Goal: Task Accomplishment & Management: Complete application form

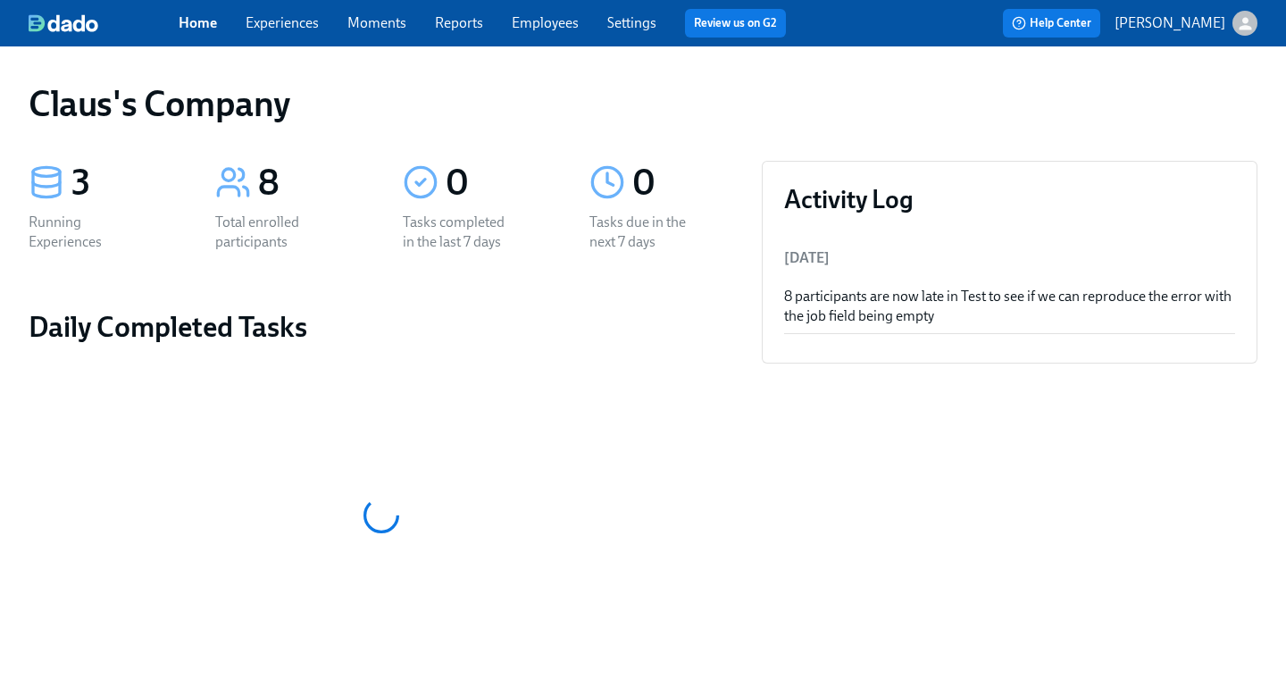
click at [1243, 21] on icon "button" at bounding box center [1245, 23] width 13 height 13
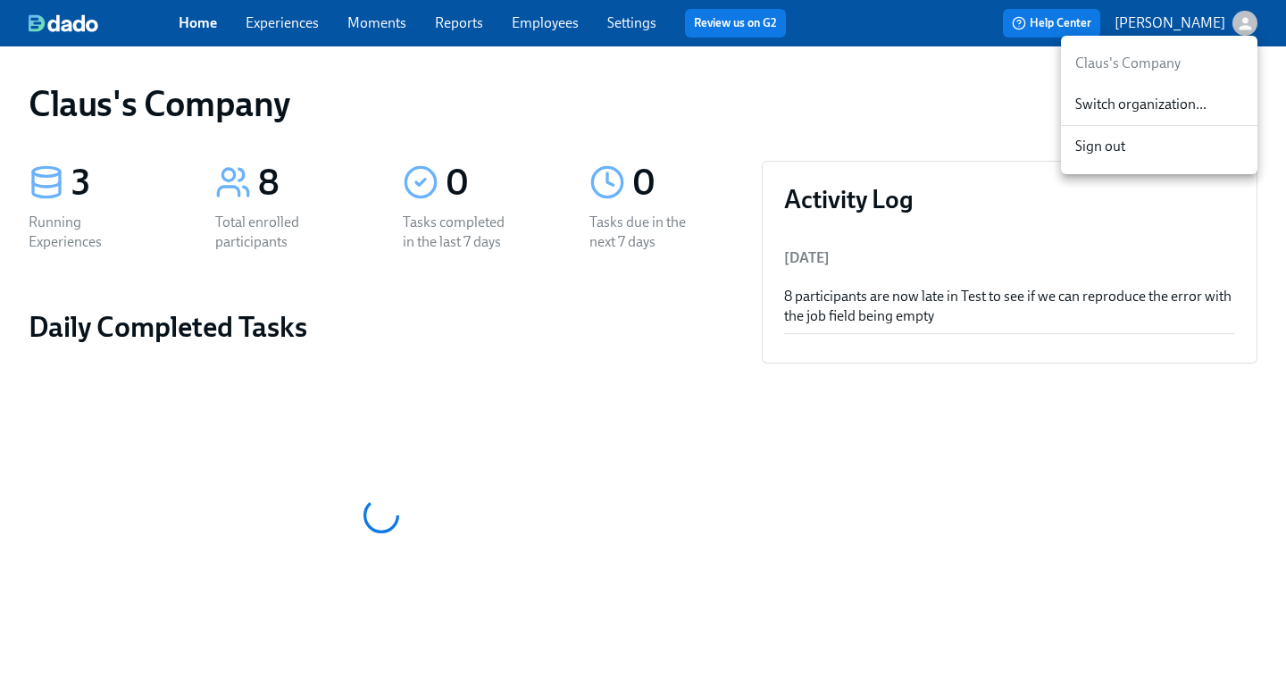
click at [1114, 113] on span "Switch organization..." at bounding box center [1159, 105] width 168 height 20
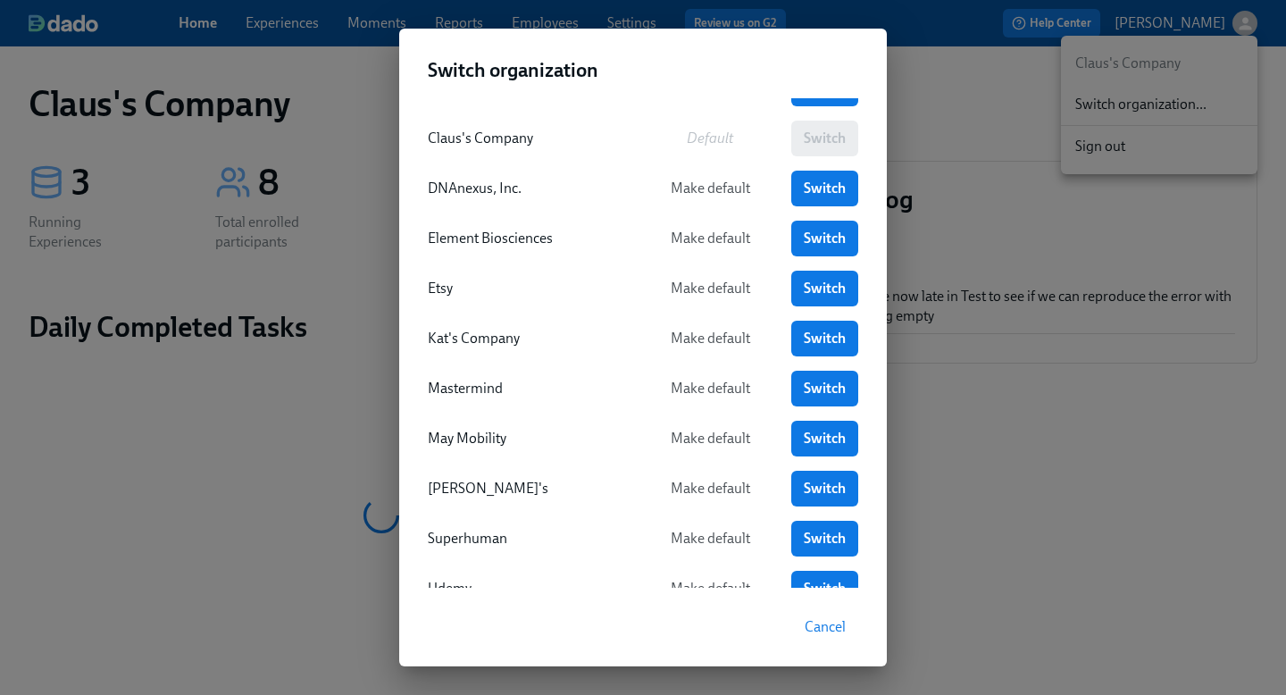
scroll to position [346, 0]
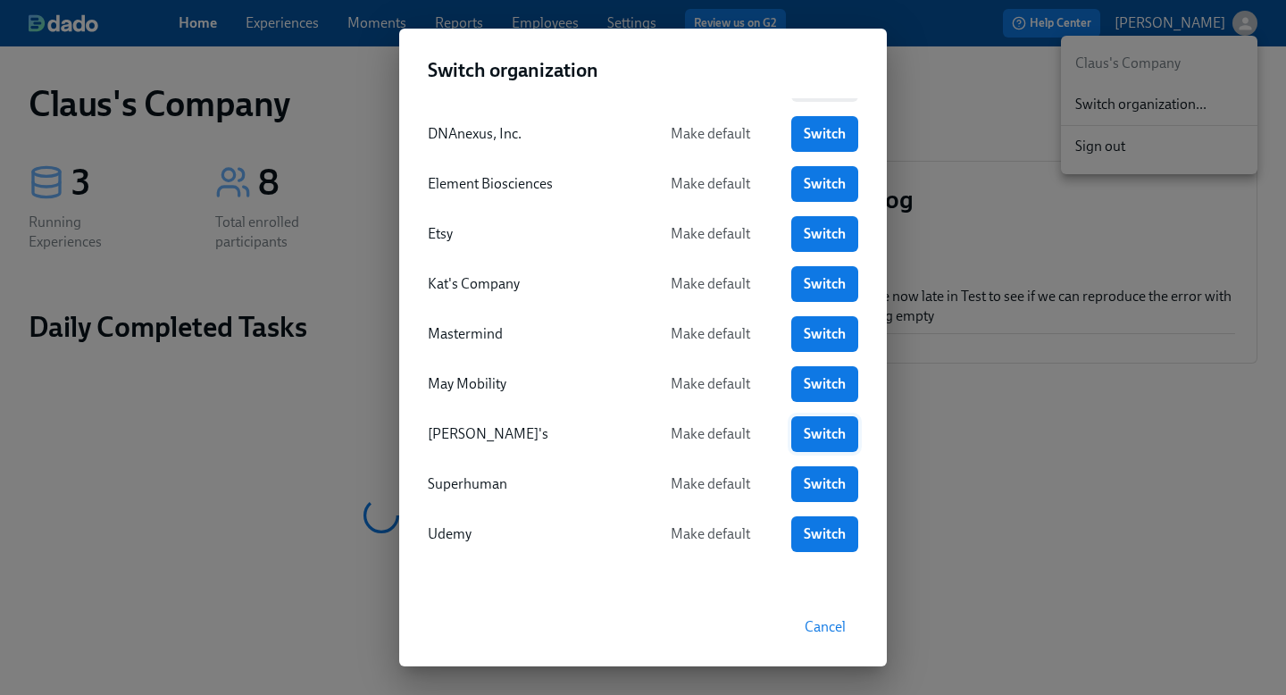
click at [798, 431] on link "Switch" at bounding box center [824, 434] width 67 height 36
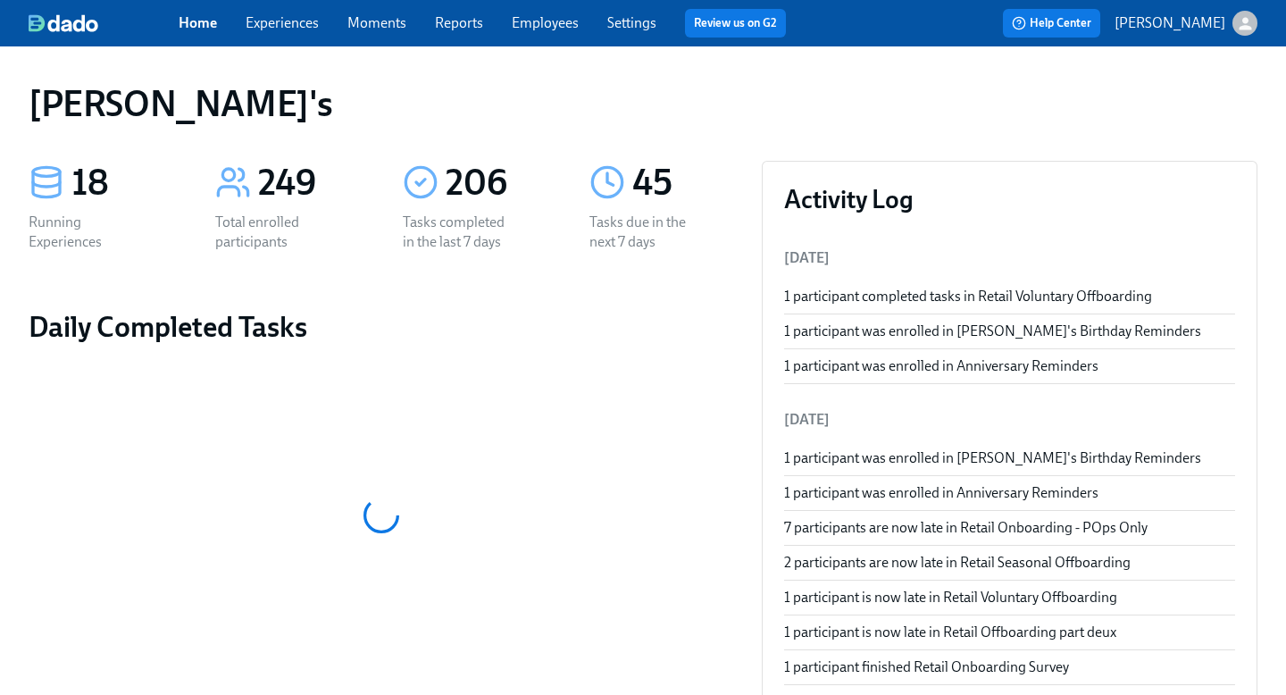
click at [283, 29] on link "Experiences" at bounding box center [282, 22] width 73 height 17
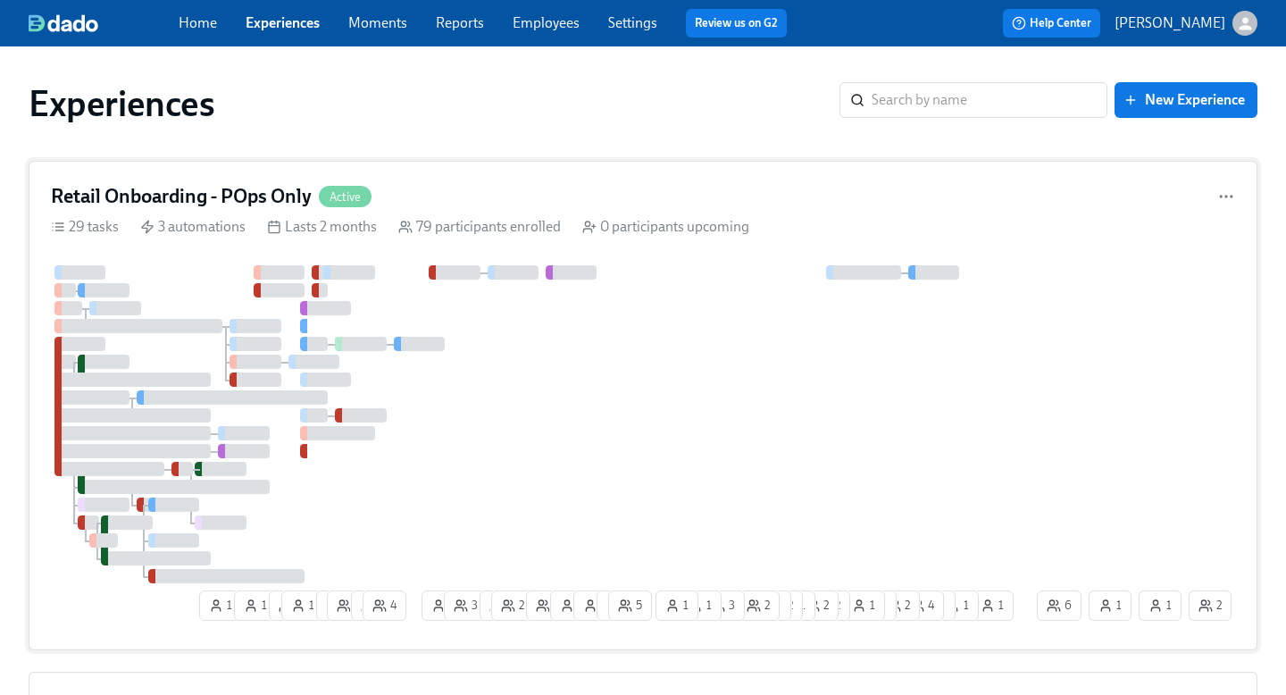
click at [623, 396] on div at bounding box center [542, 424] width 982 height 318
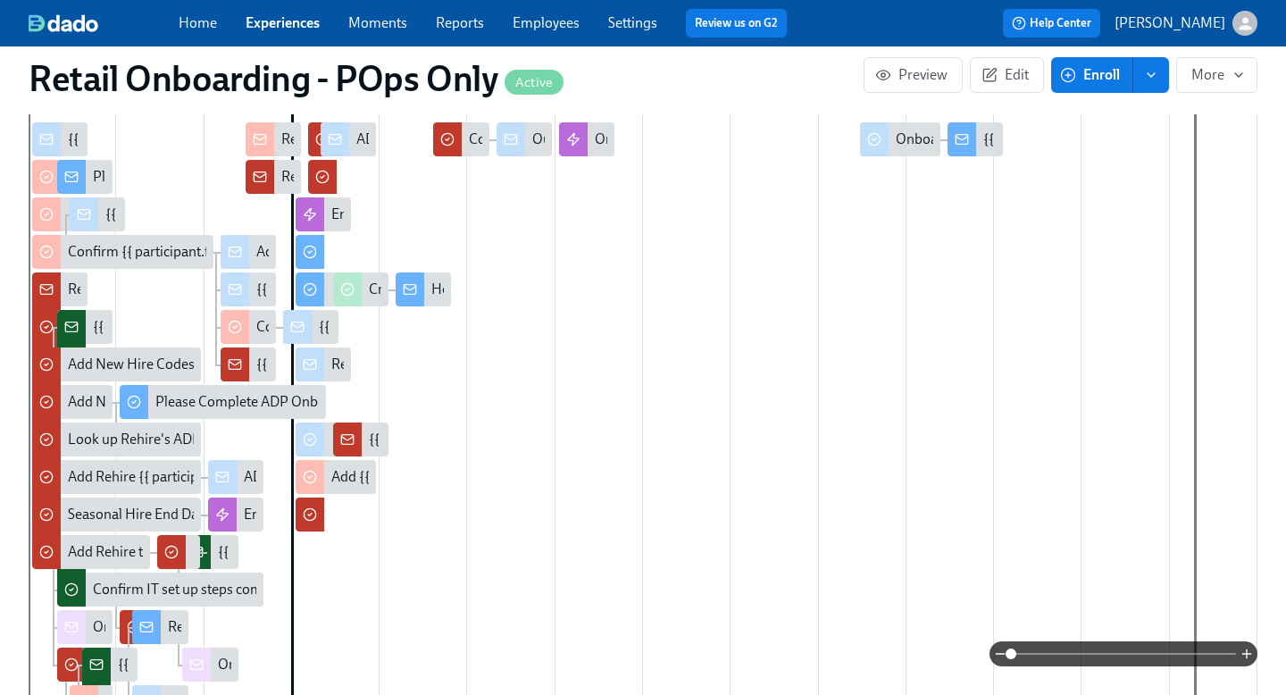
scroll to position [0, 23132]
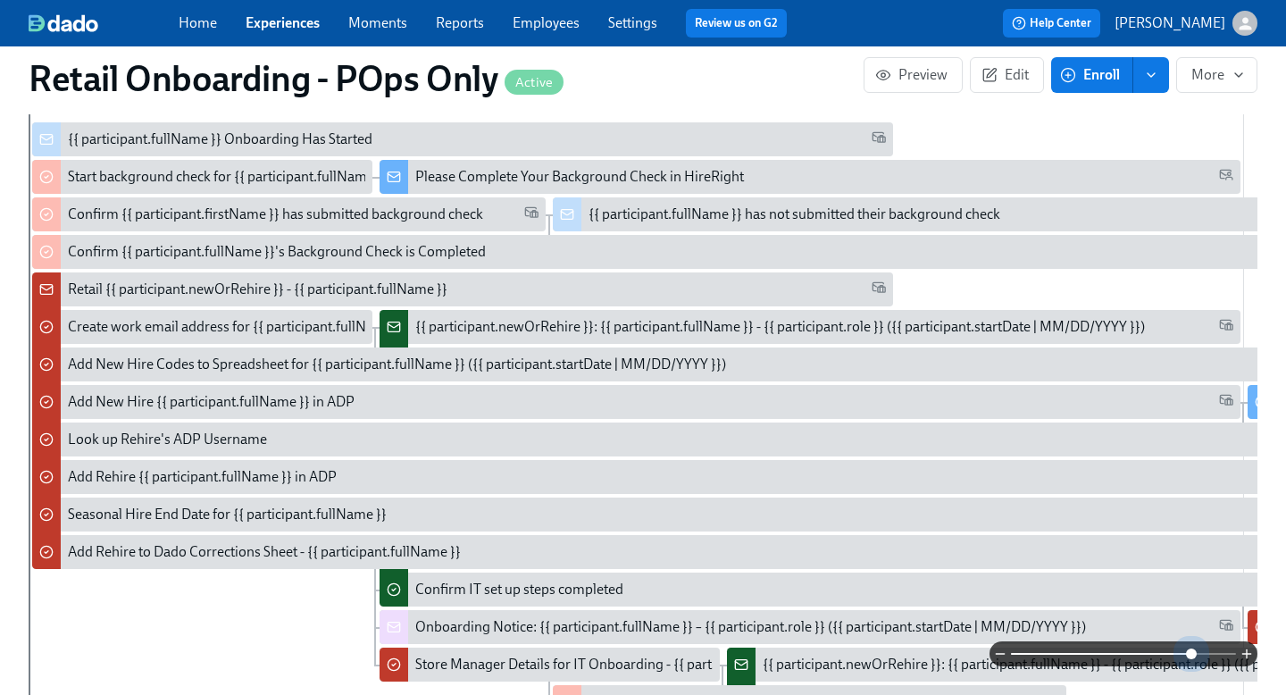
click at [1190, 647] on span at bounding box center [1123, 653] width 225 height 25
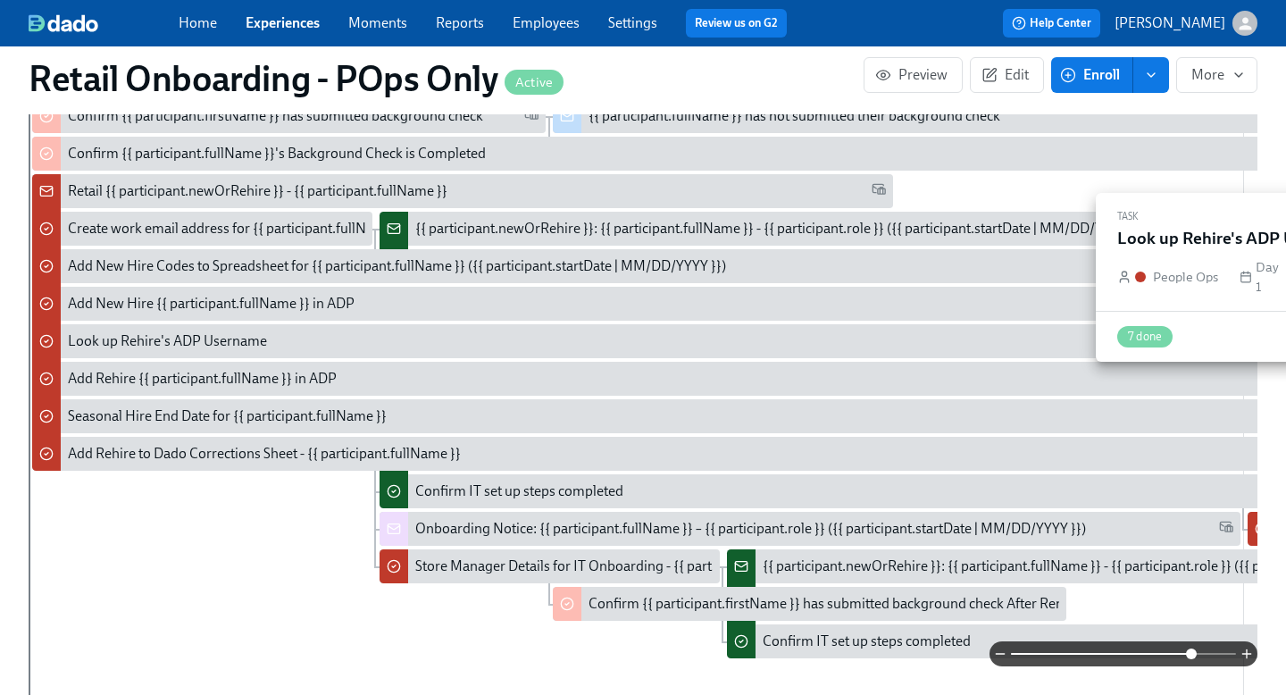
scroll to position [757, 0]
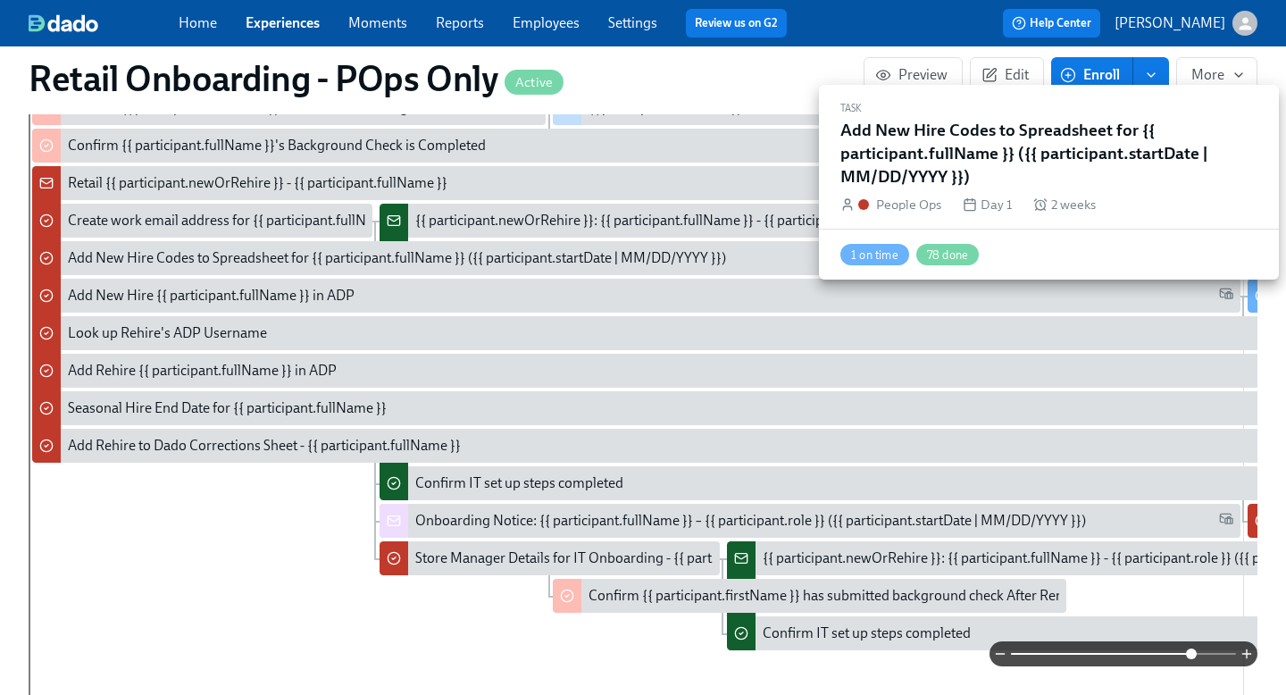
click at [559, 256] on div "Add New Hire Codes to Spreadsheet for {{ participant.fullName }} ({{ participan…" at bounding box center [397, 258] width 658 height 20
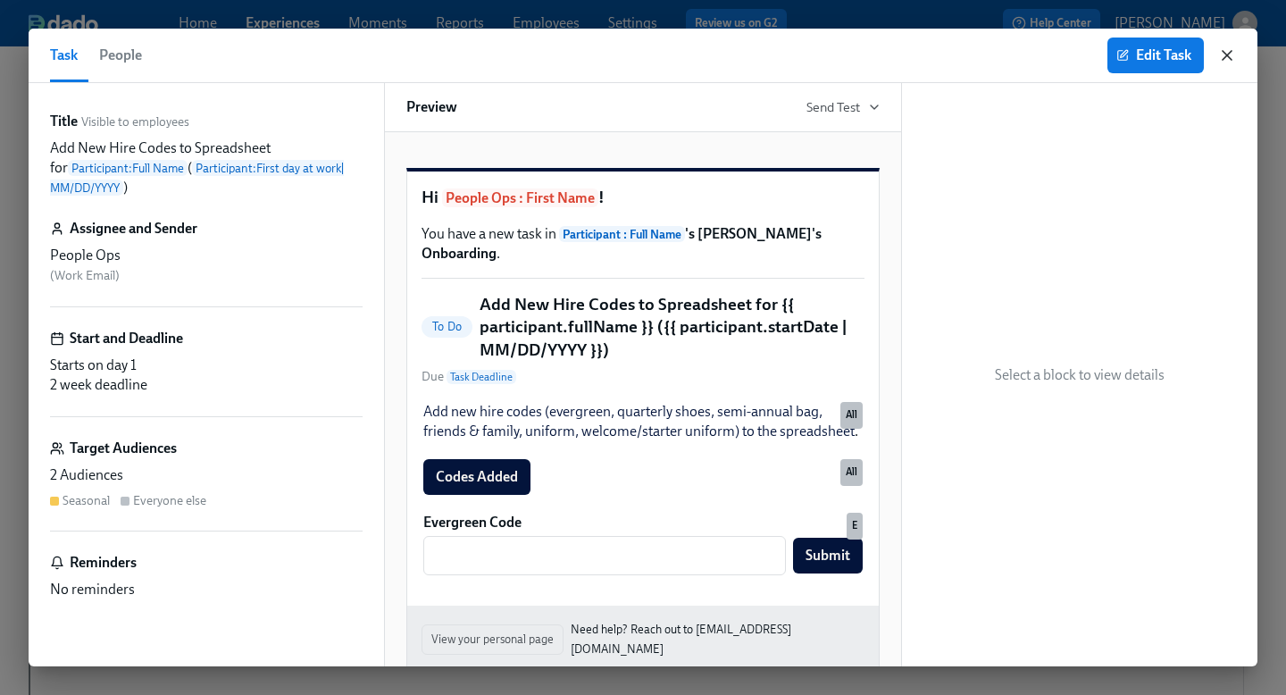
click at [1230, 51] on icon "button" at bounding box center [1227, 55] width 18 height 18
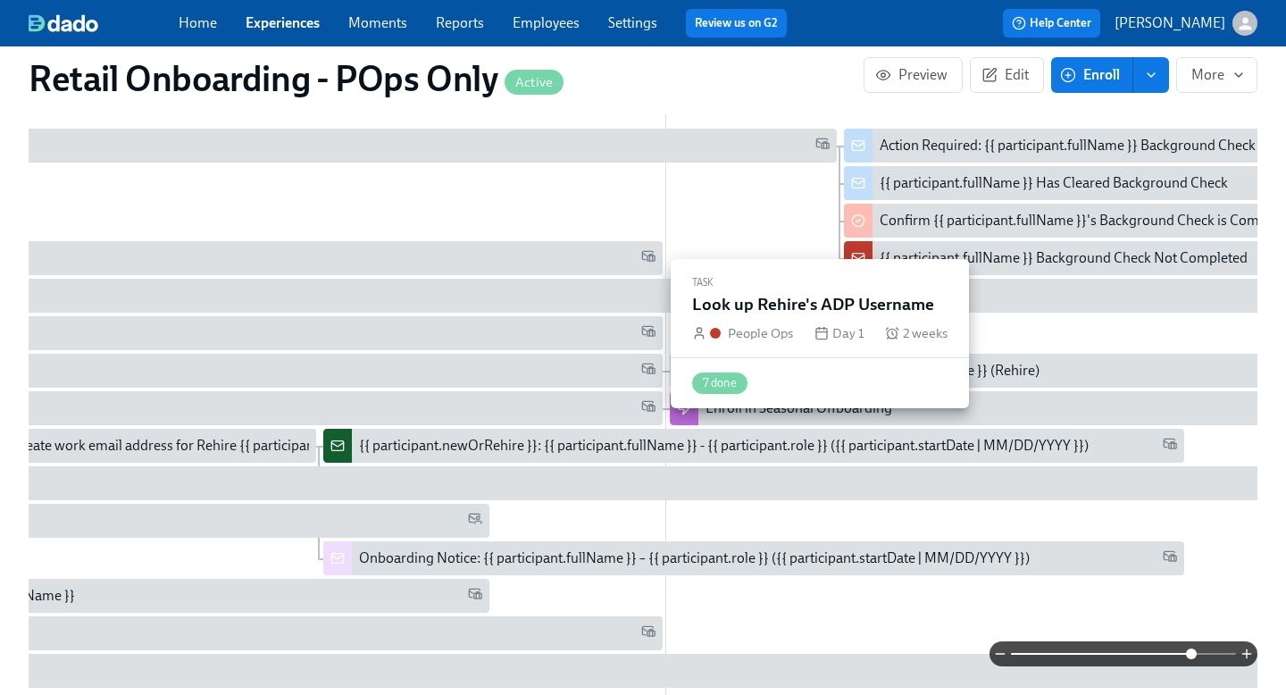
scroll to position [757, 0]
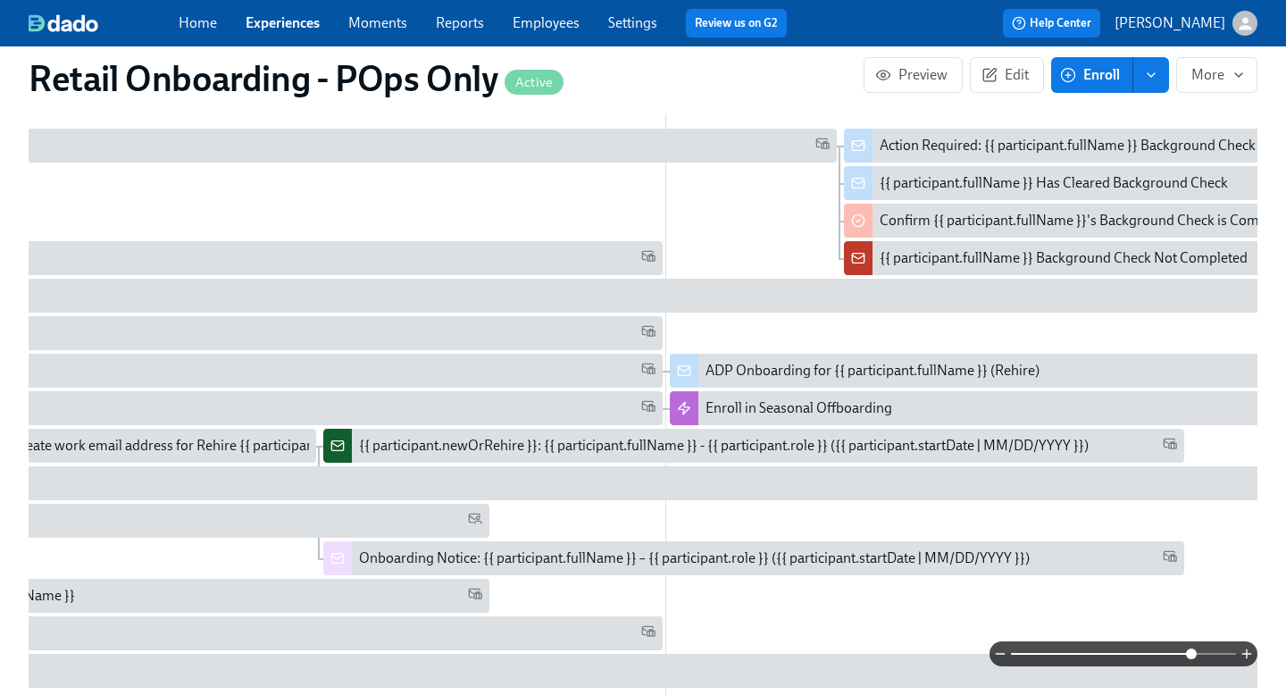
click at [1072, 657] on span at bounding box center [1123, 653] width 225 height 25
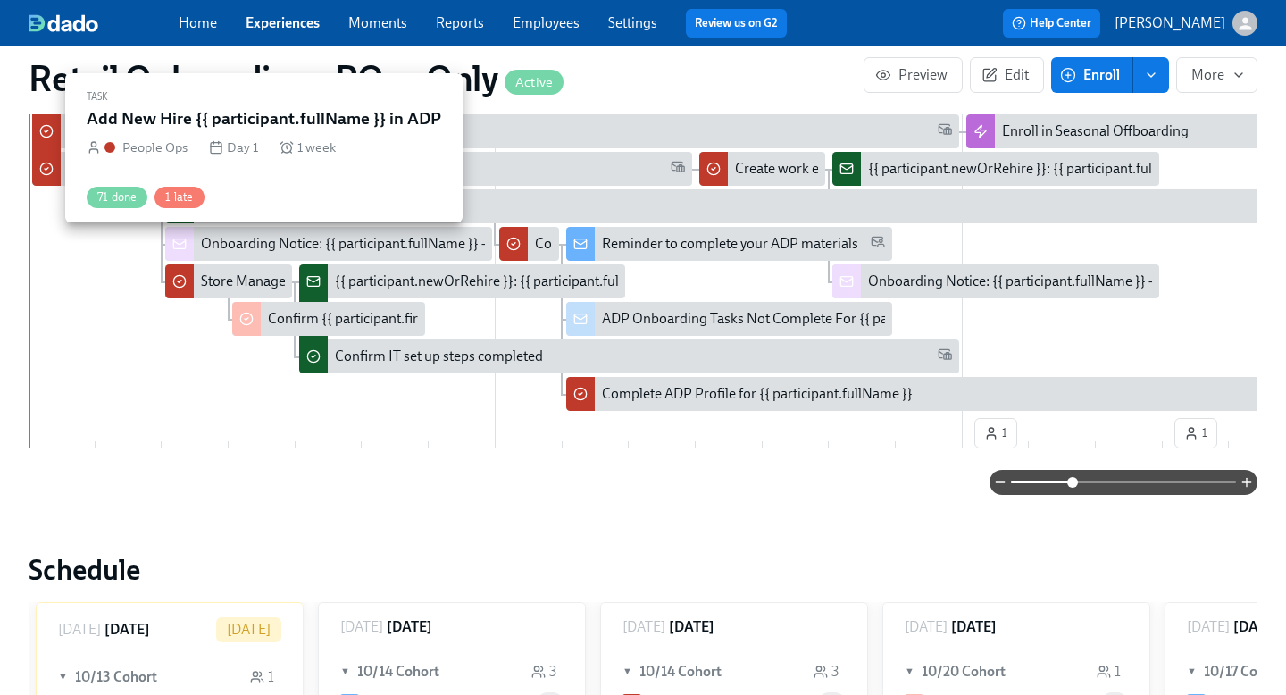
scroll to position [1139, 0]
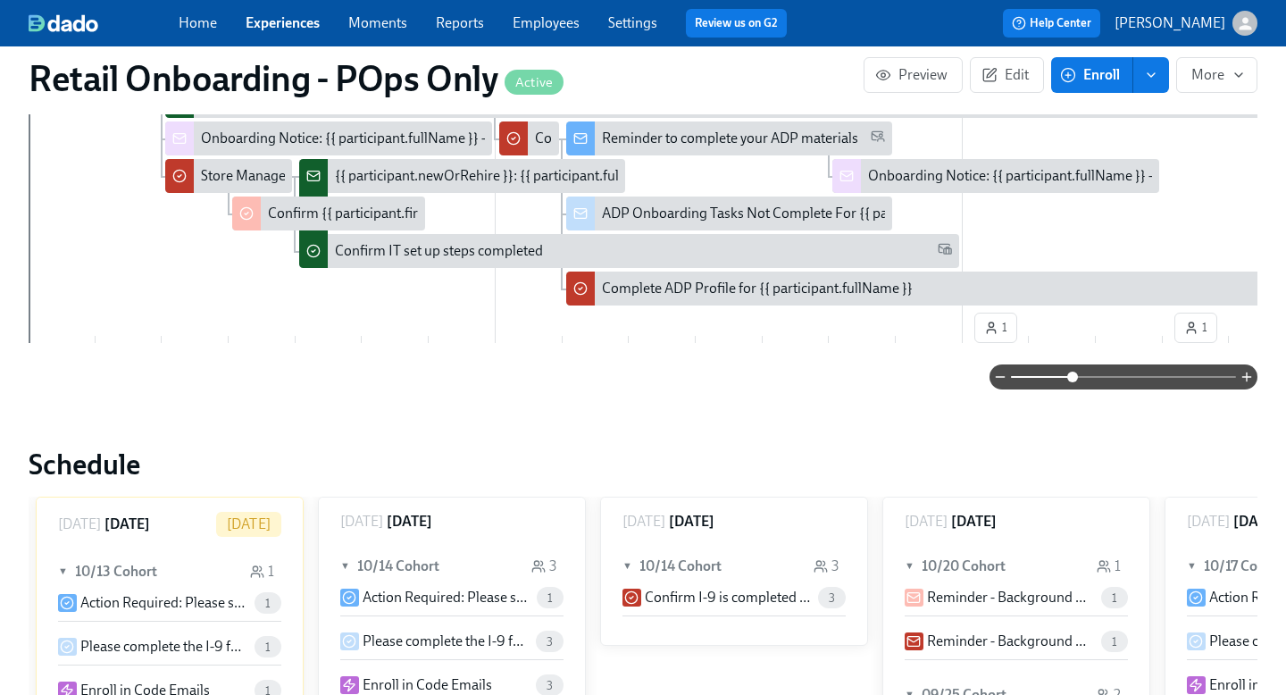
click at [293, 21] on link "Experiences" at bounding box center [283, 22] width 74 height 17
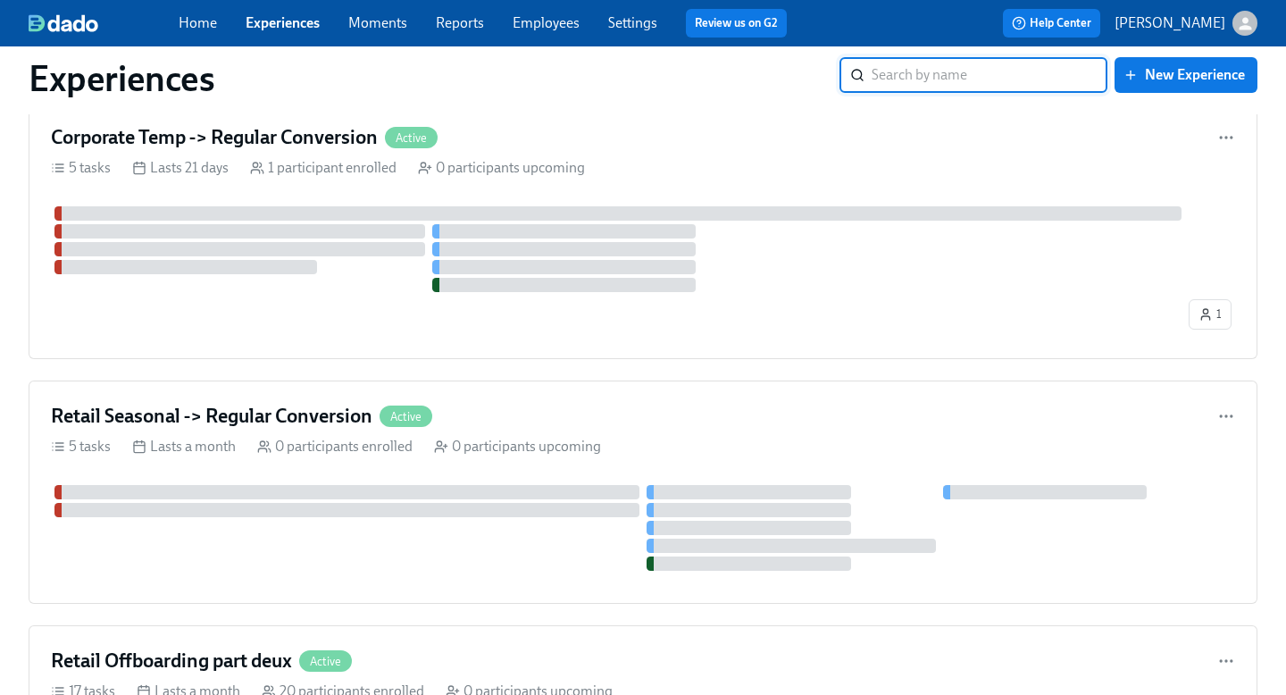
scroll to position [3212, 0]
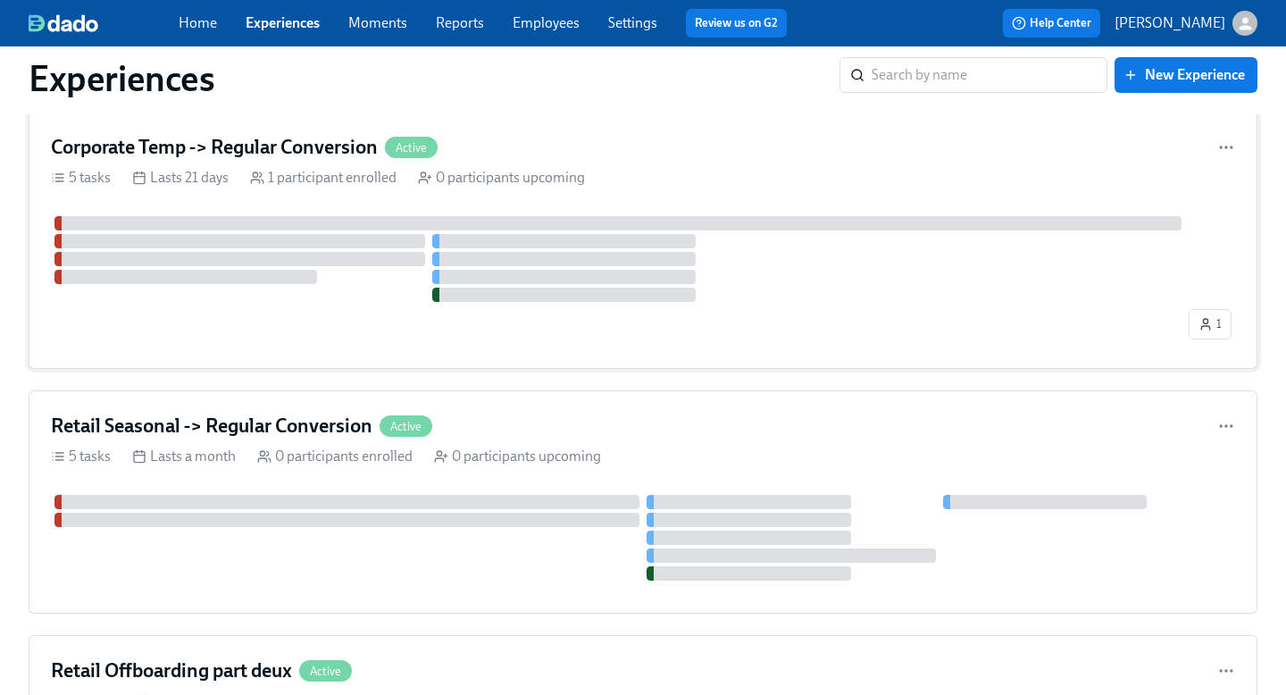
click at [757, 144] on div "Corporate Temp -> Regular Conversion Active" at bounding box center [643, 147] width 1184 height 27
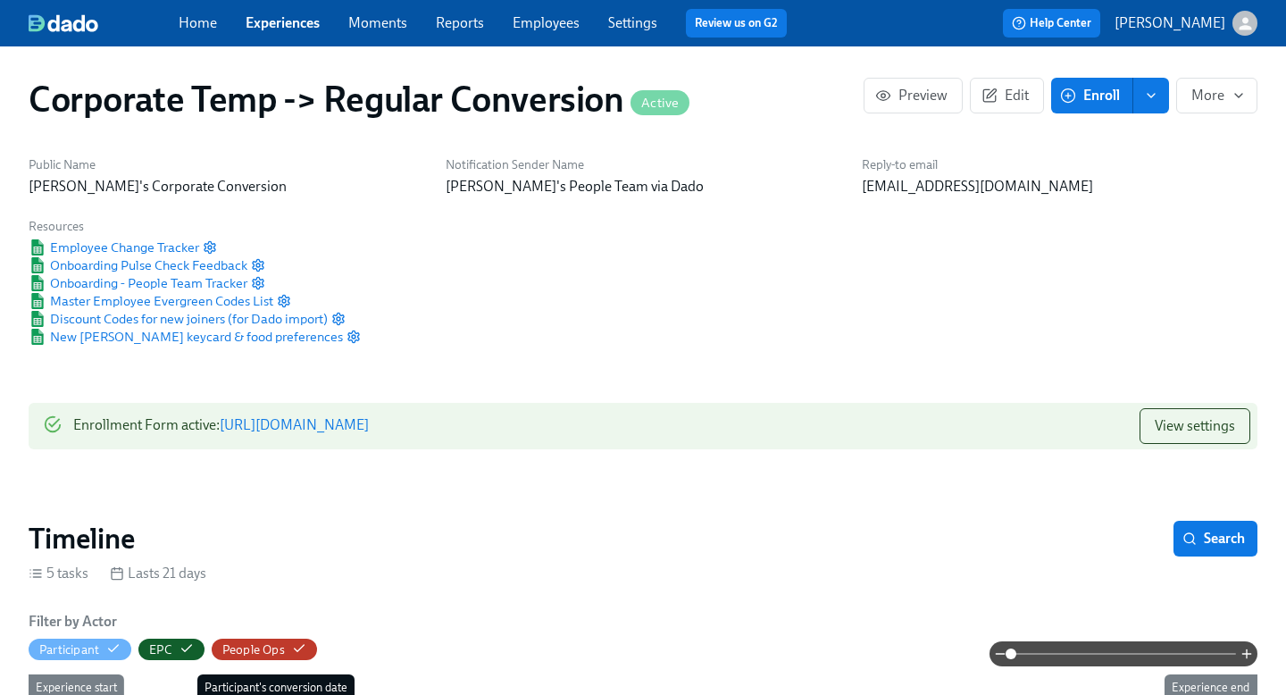
scroll to position [13, 0]
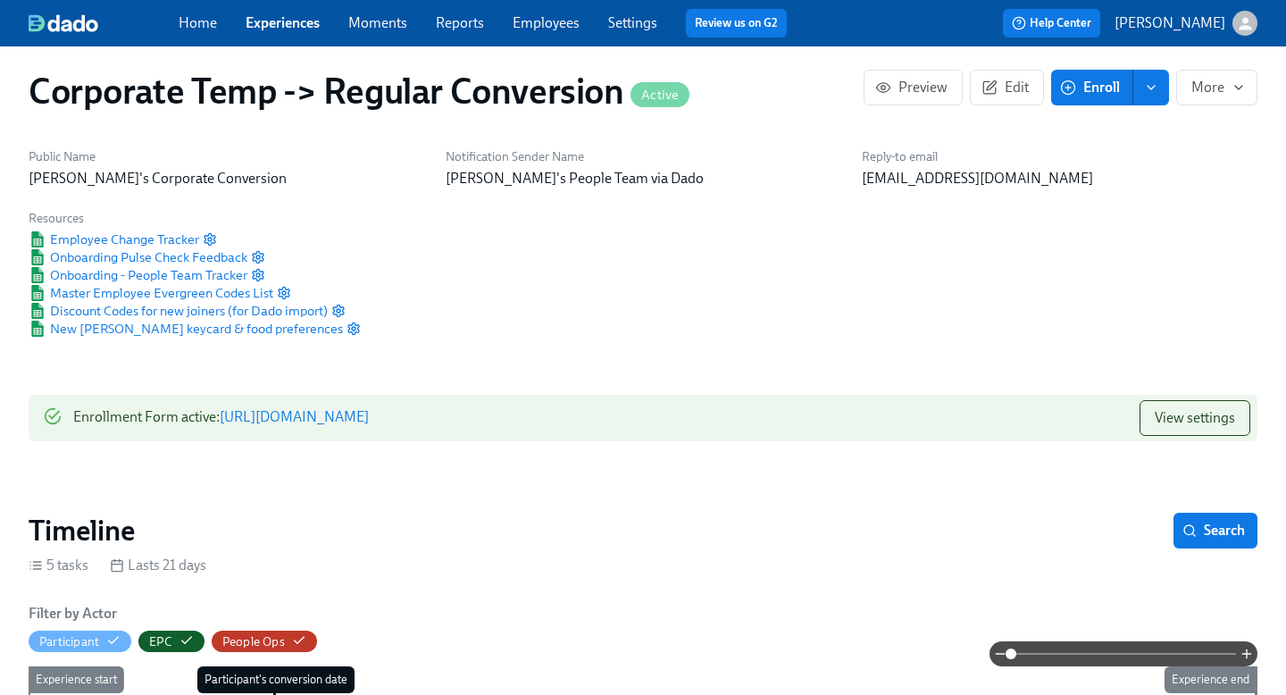
click at [369, 414] on link "https://my.dadohr.com/enrollmentForms/mb3gJlOXv4pDy8xQCY384YjzQQOpo7dMu" at bounding box center [294, 416] width 149 height 17
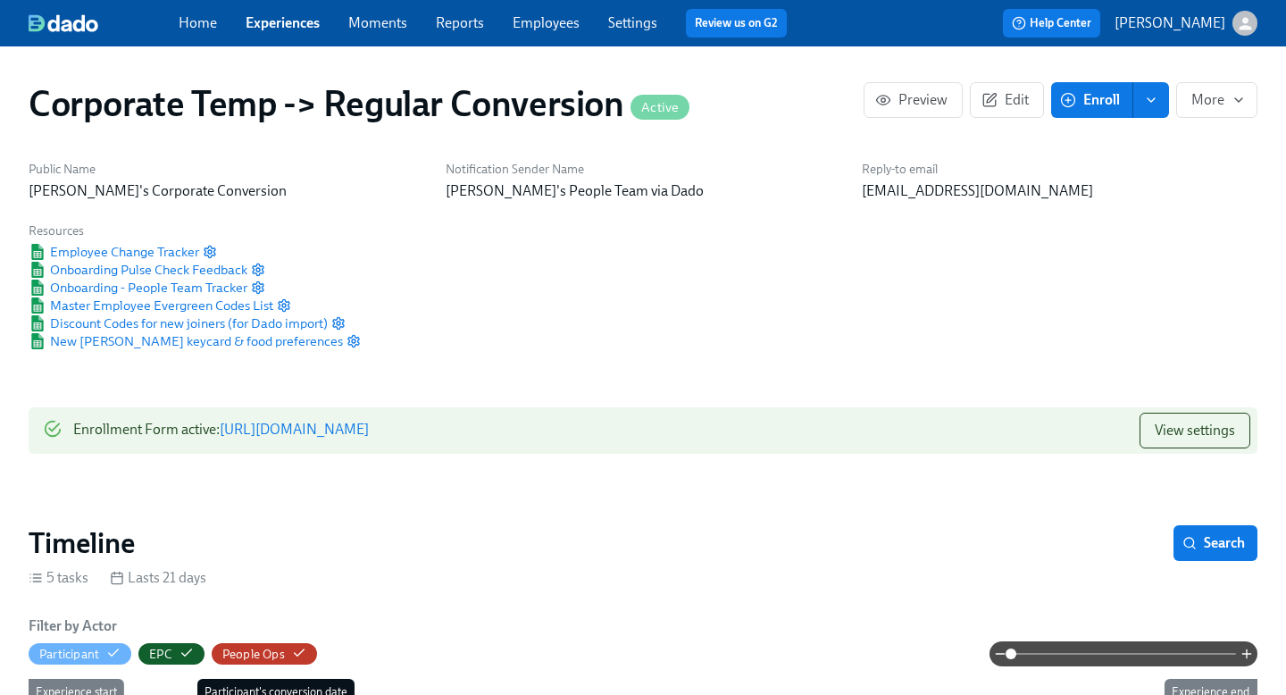
click at [288, 26] on link "Experiences" at bounding box center [283, 22] width 74 height 17
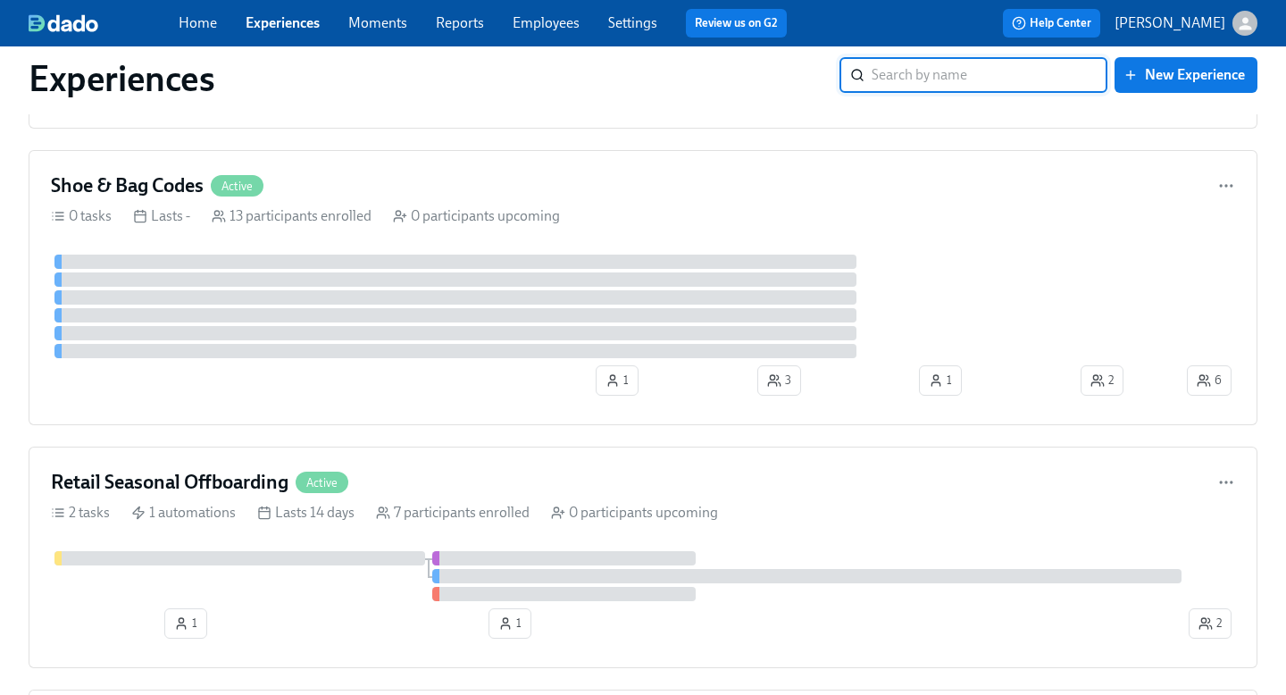
scroll to position [2426, 0]
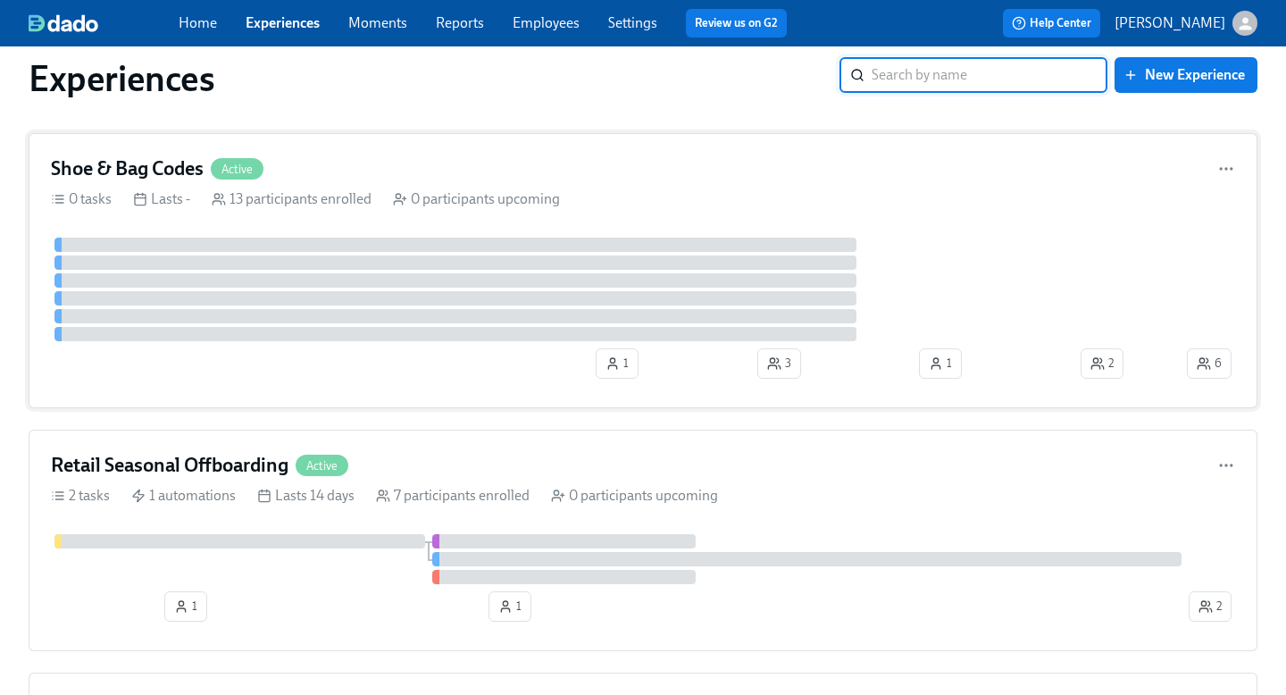
click at [650, 177] on div "Shoe & Bag Codes Active" at bounding box center [643, 168] width 1184 height 27
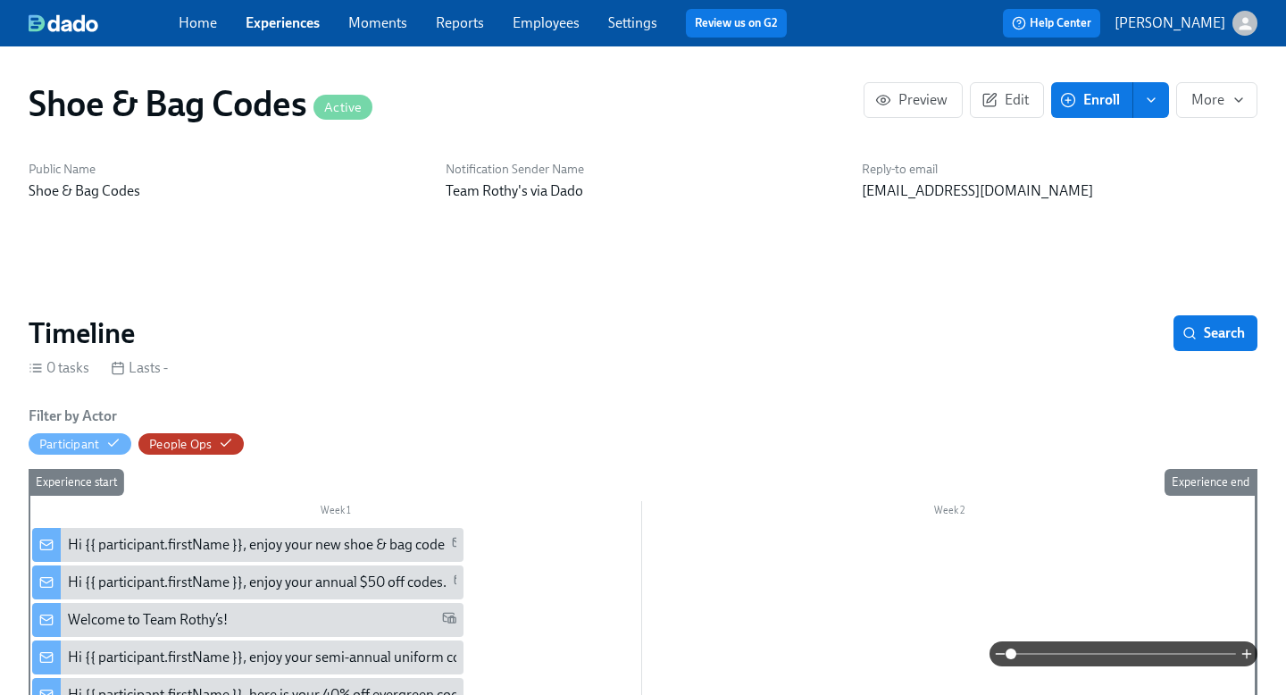
click at [300, 32] on span "Experiences" at bounding box center [283, 23] width 74 height 20
click at [302, 29] on link "Experiences" at bounding box center [283, 22] width 74 height 17
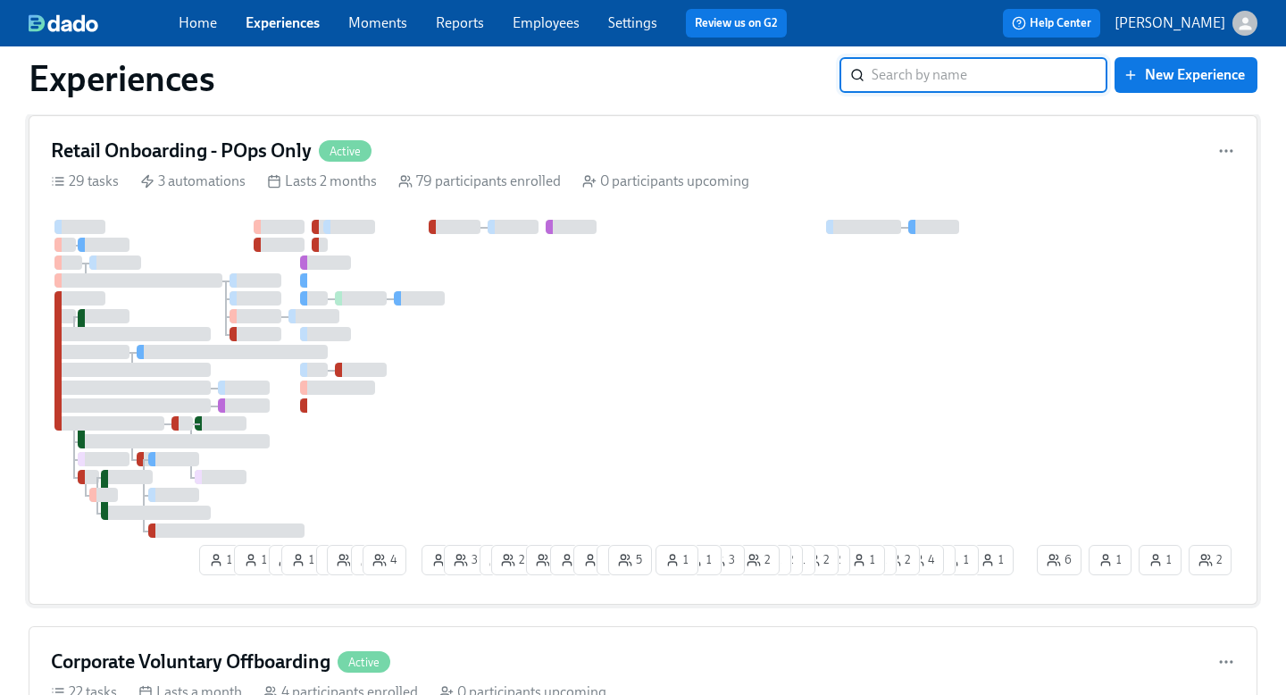
scroll to position [46, 0]
click at [1043, 448] on div "1 1 3 1 1 4 4 4 1 3 2 2 3 1 1 1 5 3 2 1 1 6 1 1 3 4 2 1 1 2 2 1 2 1 2 3 1 1" at bounding box center [643, 400] width 1184 height 363
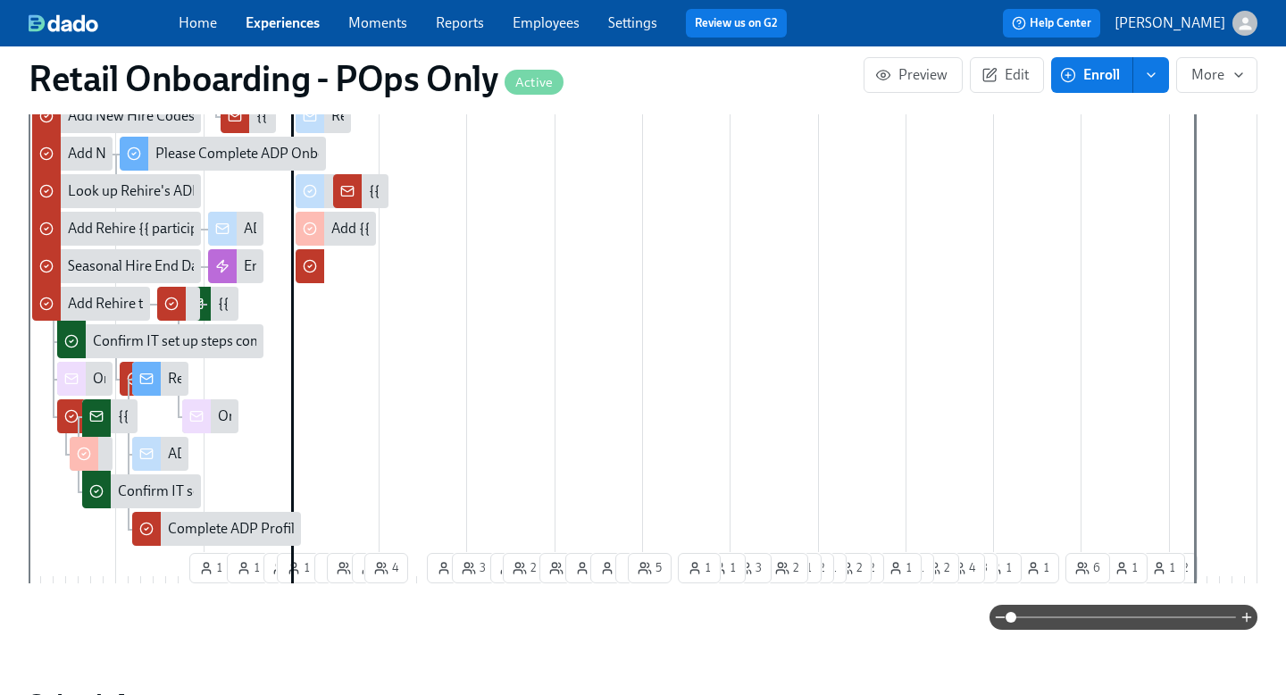
scroll to position [903, 0]
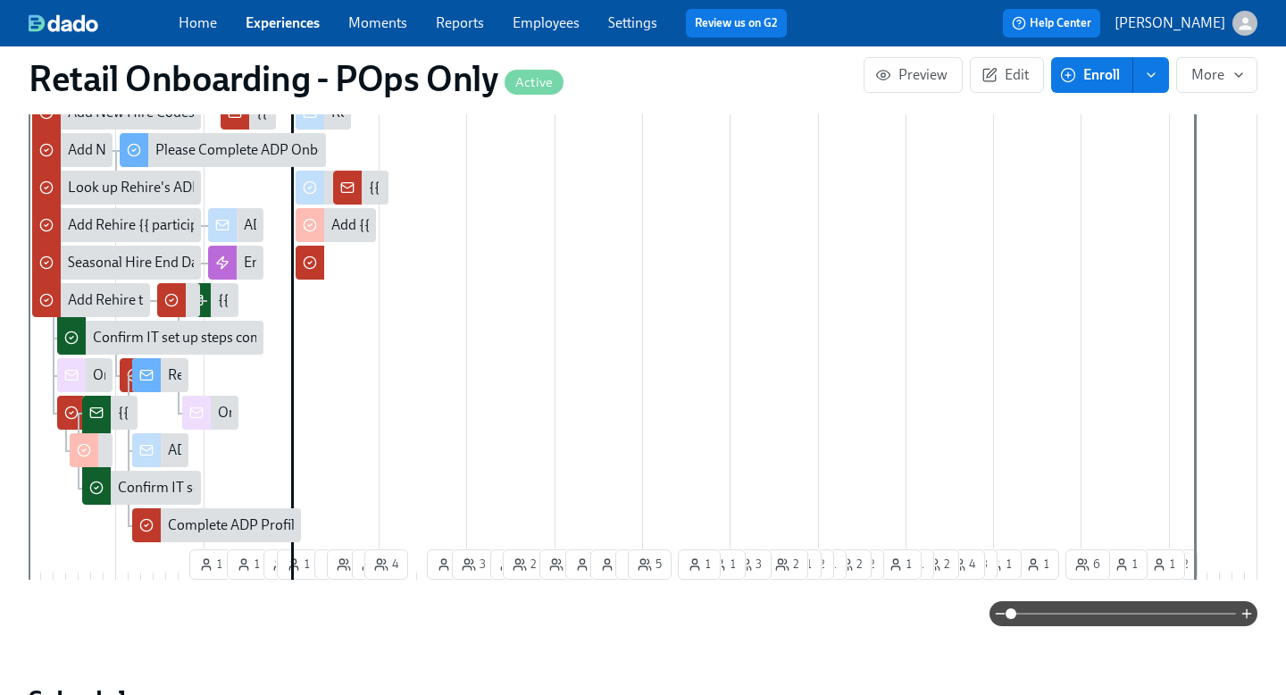
click at [1140, 614] on span at bounding box center [1123, 613] width 225 height 25
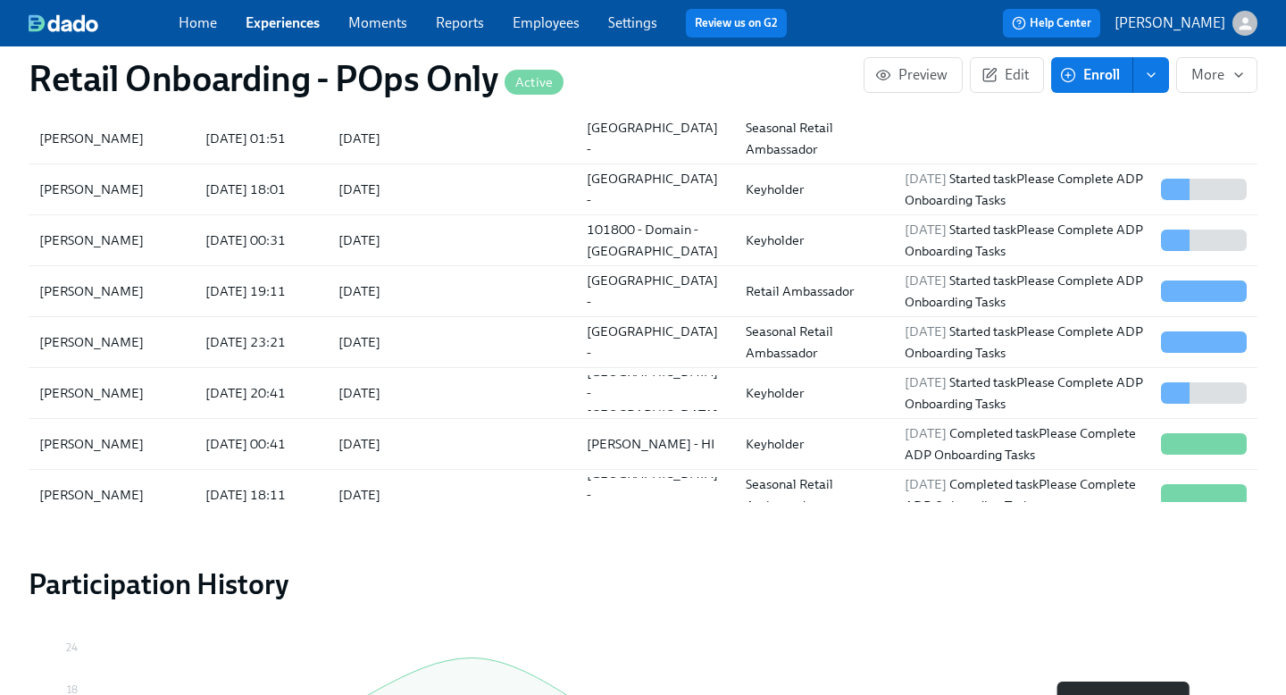
scroll to position [2157, 0]
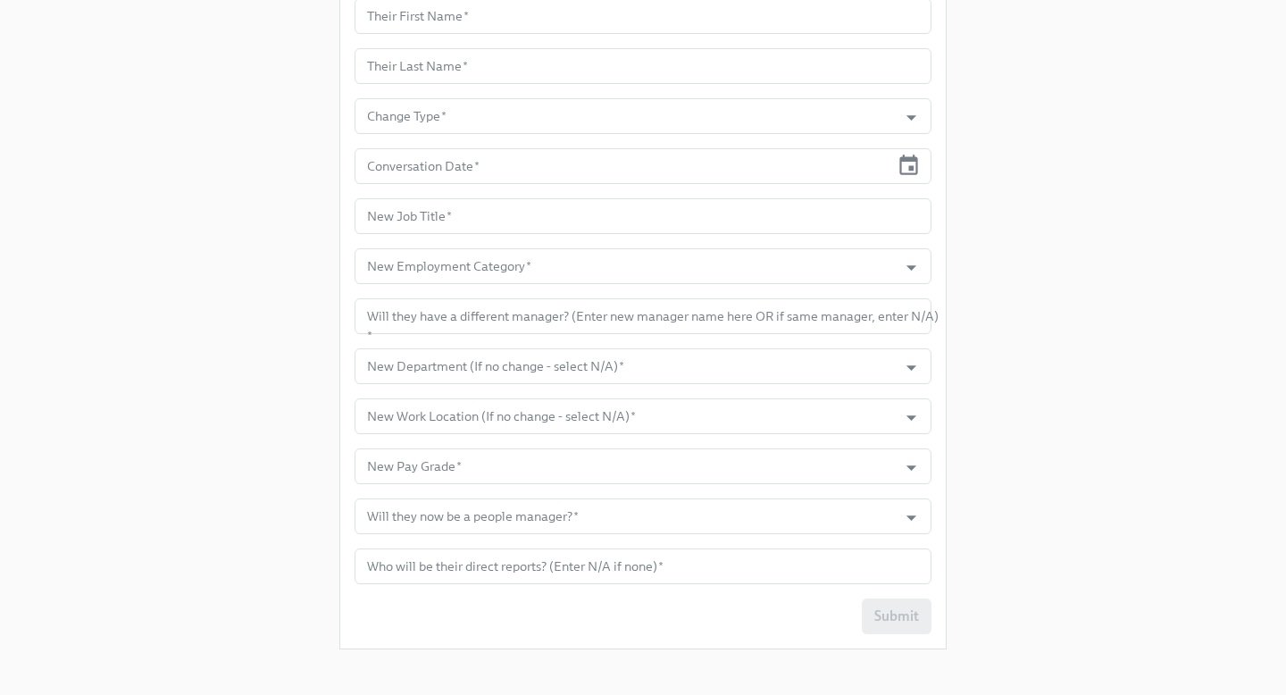
scroll to position [352, 0]
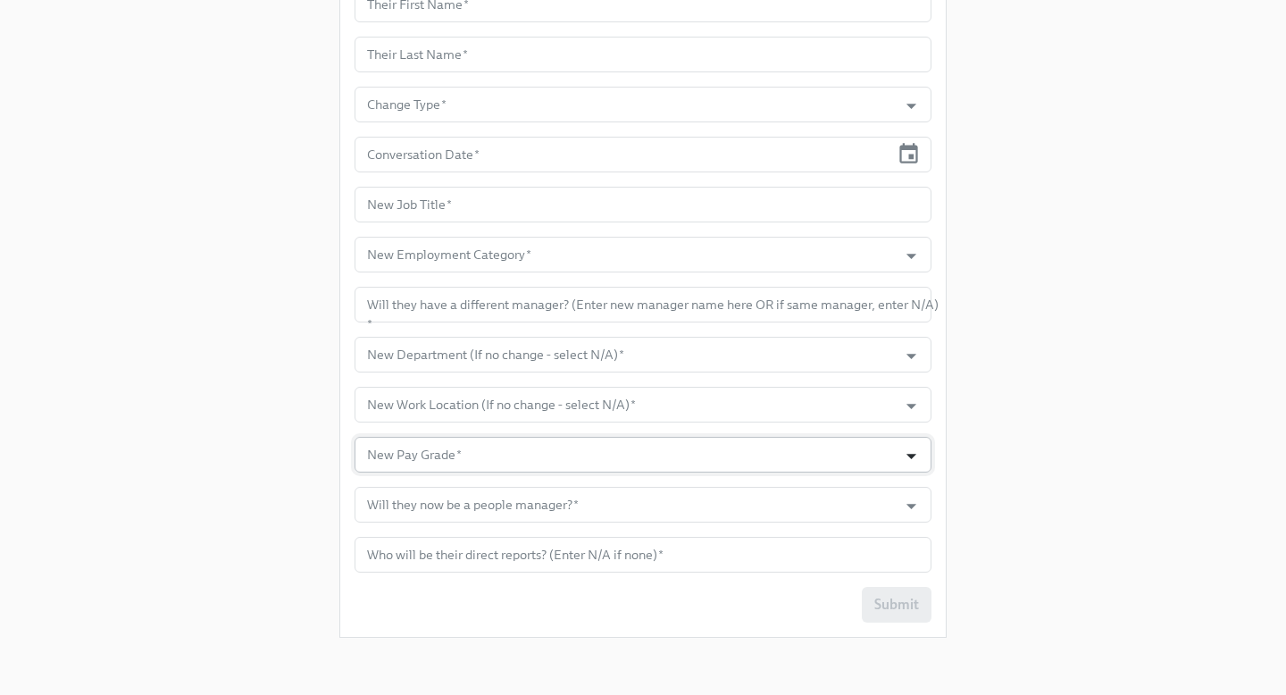
click at [911, 456] on icon "Open" at bounding box center [911, 456] width 10 height 5
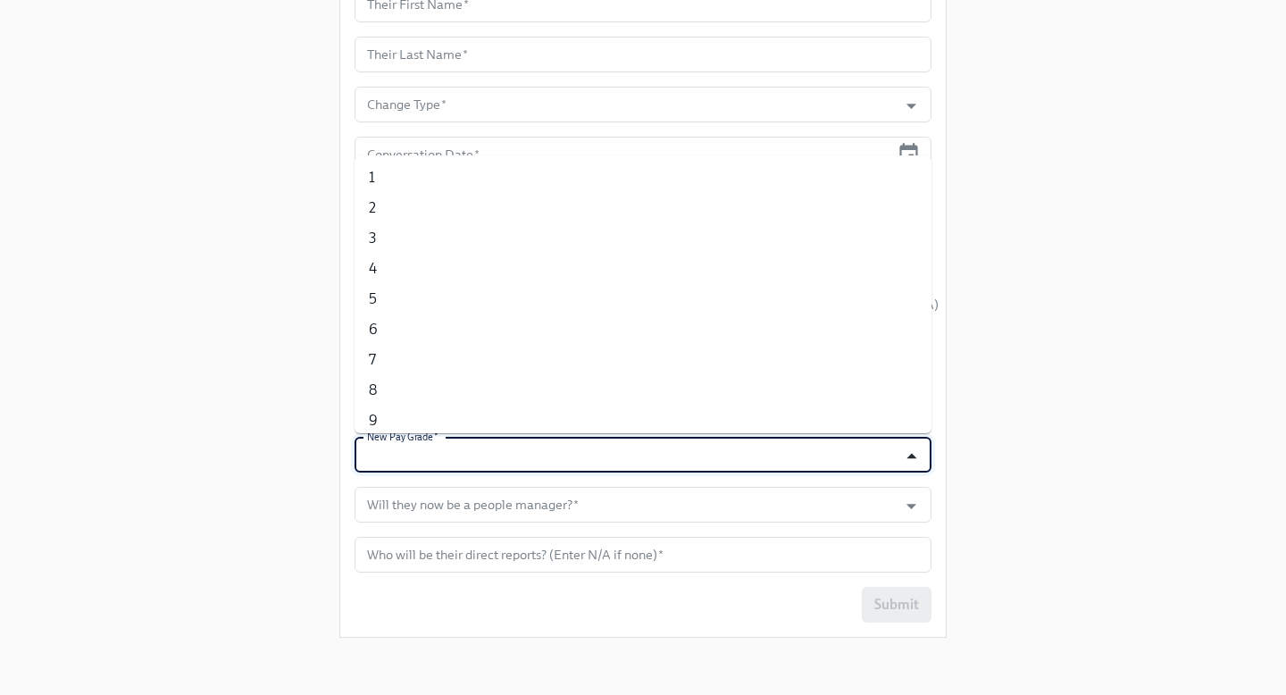
click at [911, 456] on icon "Close" at bounding box center [911, 455] width 10 height 5
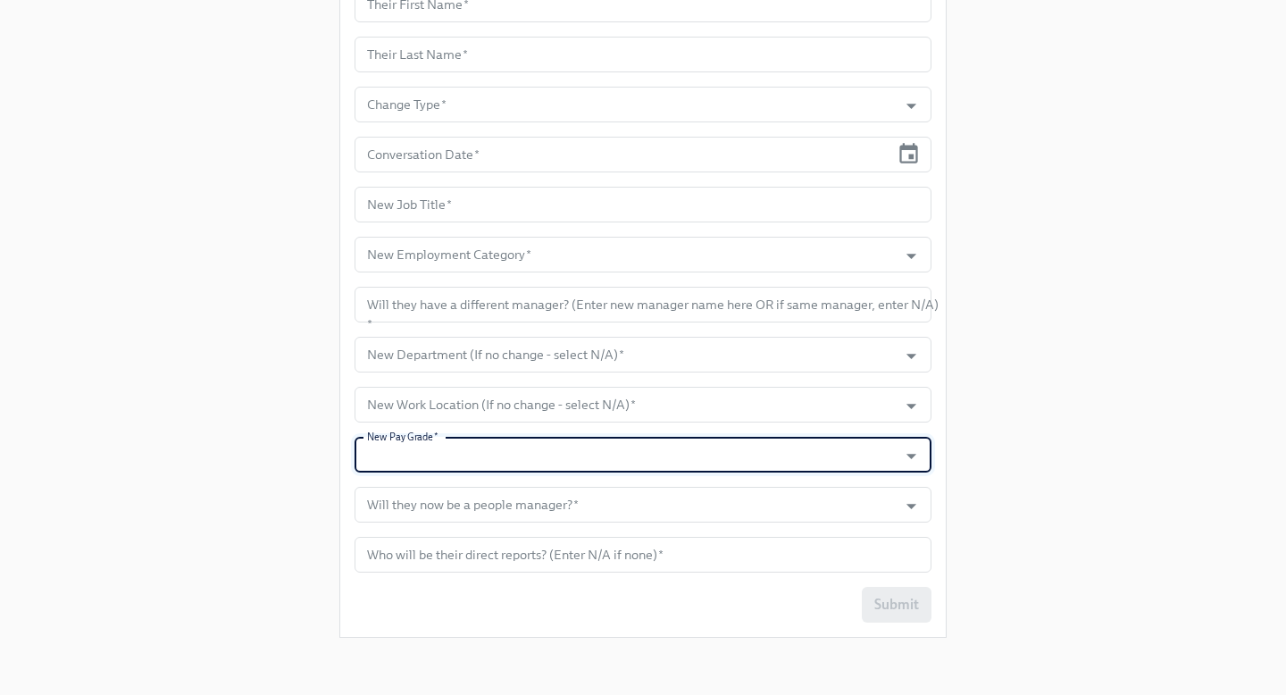
click at [996, 454] on div "Enrollment Form [PERSON_NAME]'s Corporate Conversion Please complete this form …" at bounding box center [643, 150] width 1229 height 1004
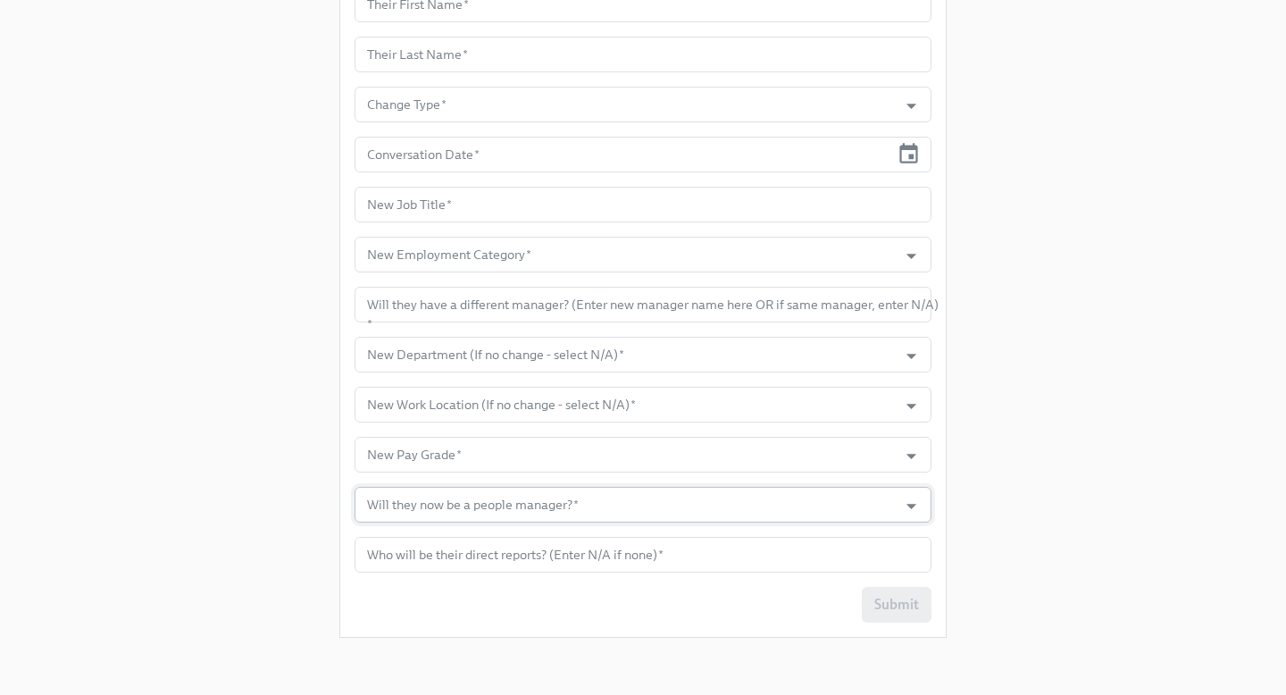
click at [880, 513] on div at bounding box center [901, 506] width 46 height 28
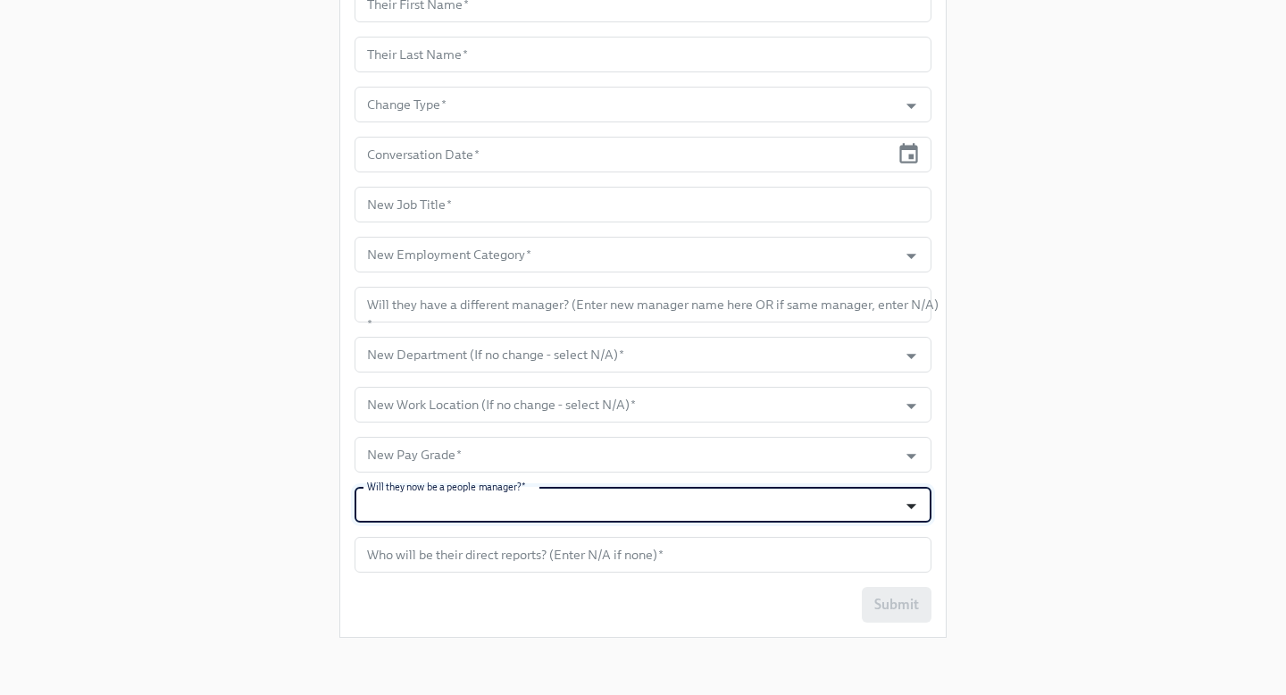
click at [914, 505] on icon "Open" at bounding box center [911, 506] width 24 height 24
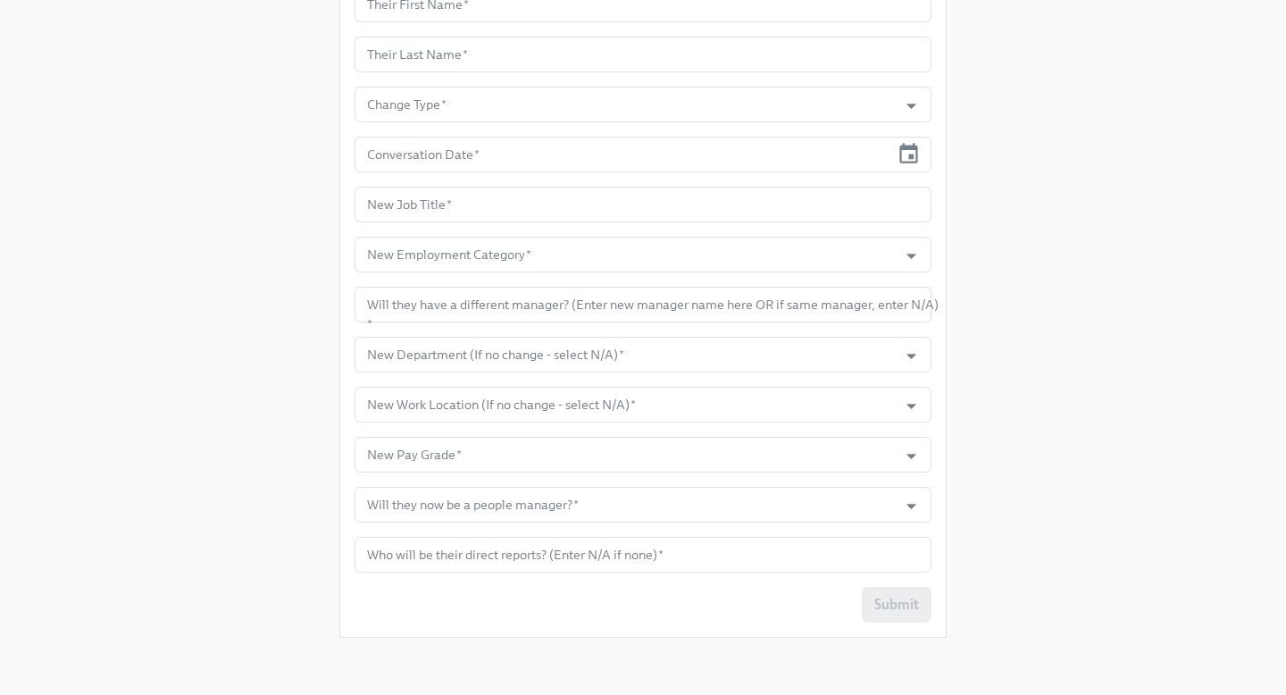
click at [997, 495] on div "Enrollment Form [PERSON_NAME]'s Corporate Conversion Please complete this form …" at bounding box center [643, 150] width 1229 height 1004
